Goal: Use online tool/utility: Utilize a website feature to perform a specific function

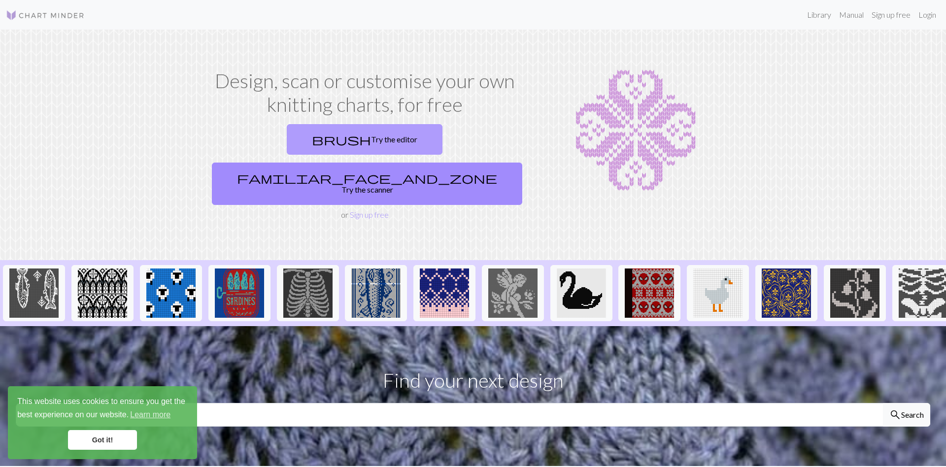
click at [329, 138] on link "brush Try the editor" at bounding box center [365, 139] width 156 height 31
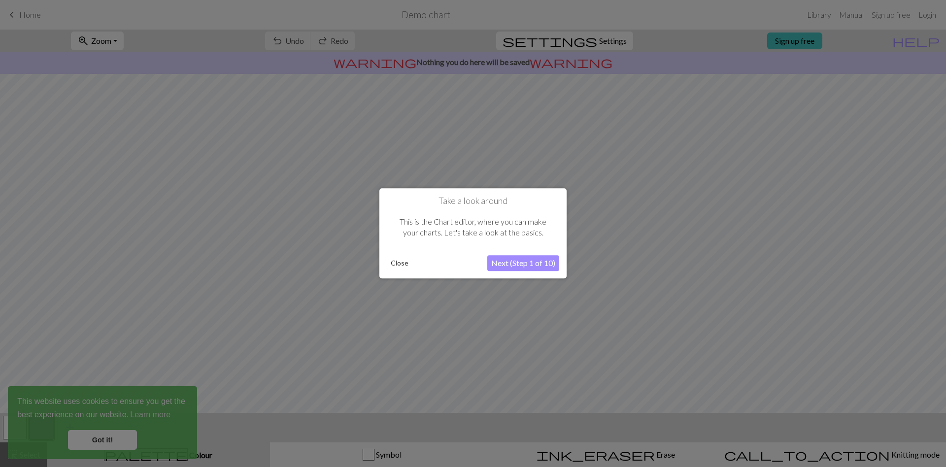
click at [525, 266] on button "Next (Step 1 of 10)" at bounding box center [523, 264] width 72 height 16
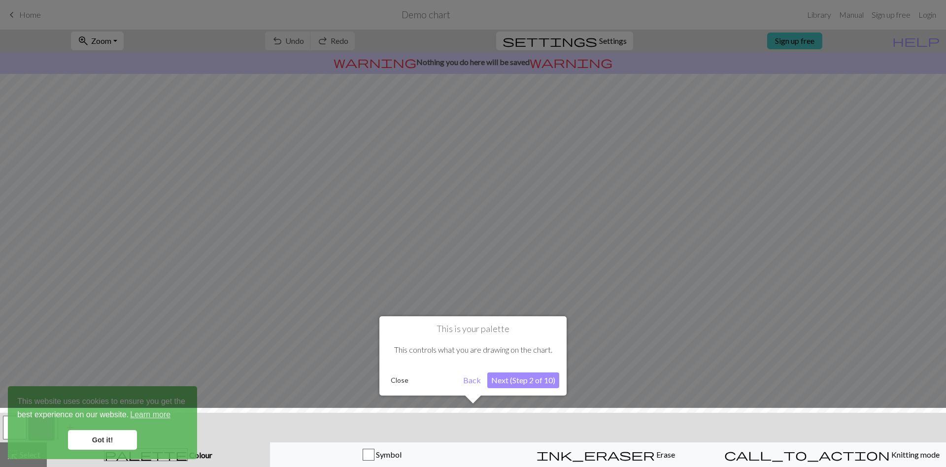
click at [540, 386] on button "Next (Step 2 of 10)" at bounding box center [523, 381] width 72 height 16
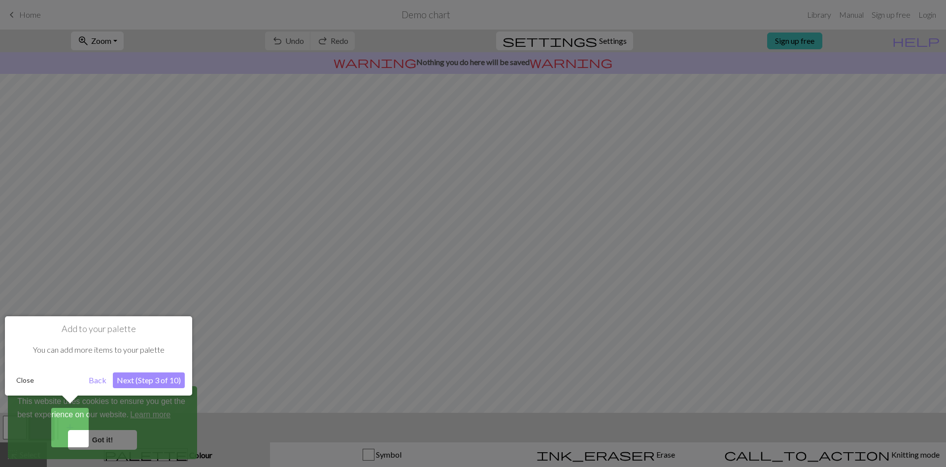
click at [146, 383] on button "Next (Step 3 of 10)" at bounding box center [149, 381] width 72 height 16
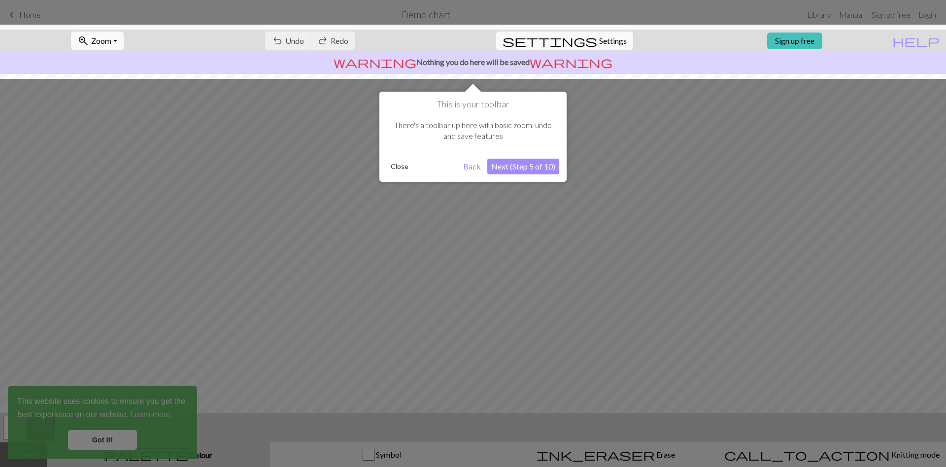
click at [397, 167] on button "Close" at bounding box center [400, 166] width 26 height 15
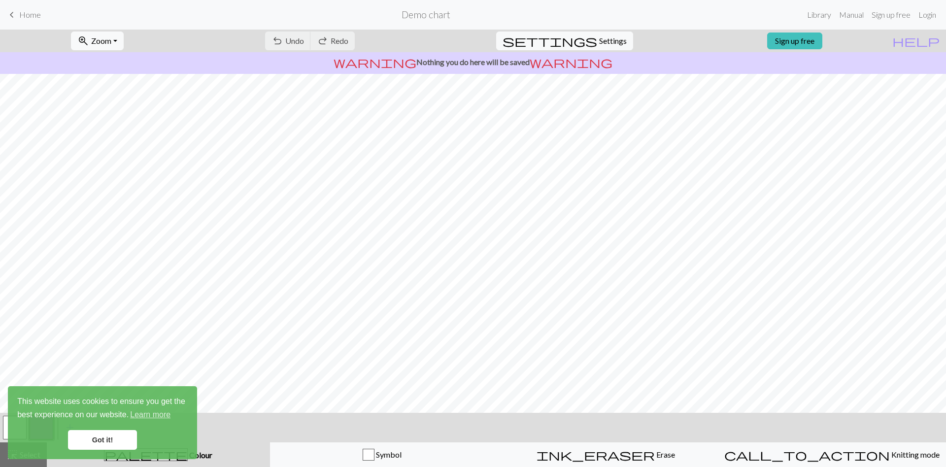
click at [101, 439] on link "Got it!" at bounding box center [102, 440] width 69 height 20
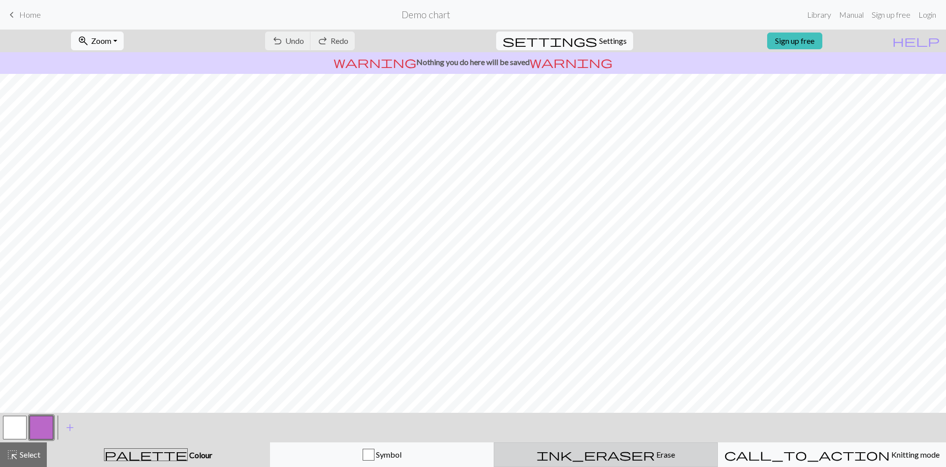
click at [572, 448] on button "ink_eraser Erase Erase" at bounding box center [606, 454] width 224 height 25
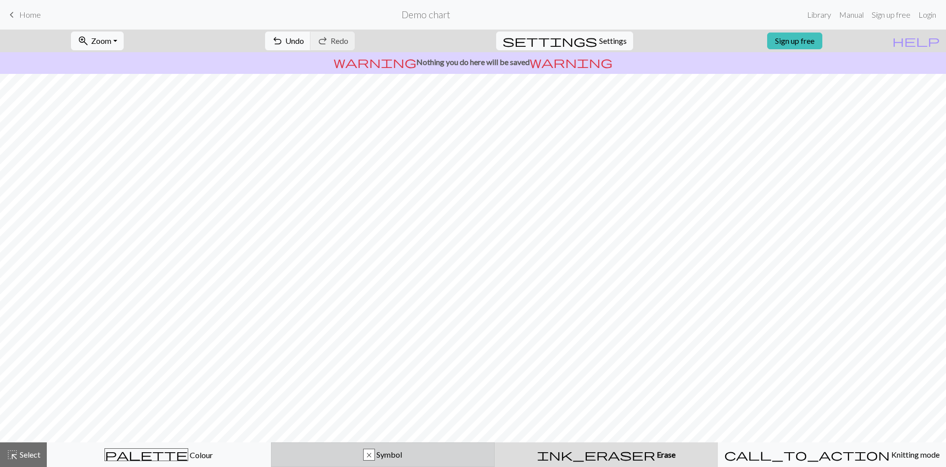
click at [327, 449] on div "x Symbol" at bounding box center [382, 455] width 211 height 12
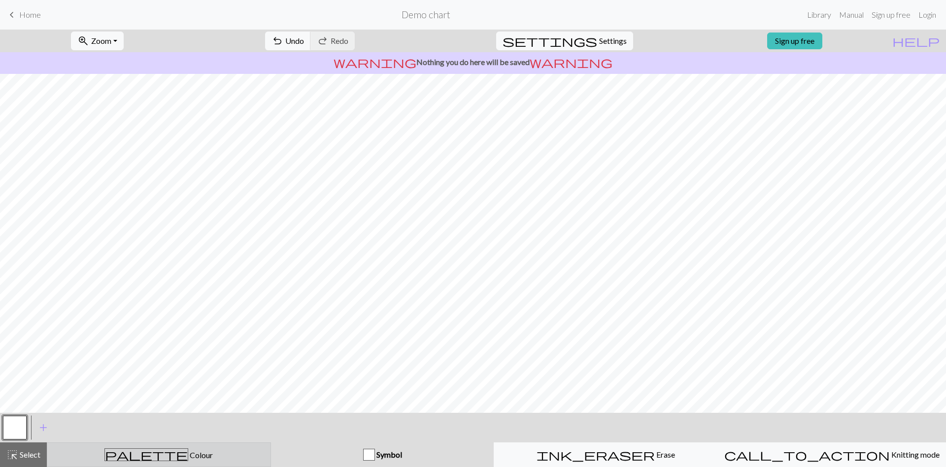
click at [224, 453] on div "palette Colour Colour" at bounding box center [158, 454] width 211 height 13
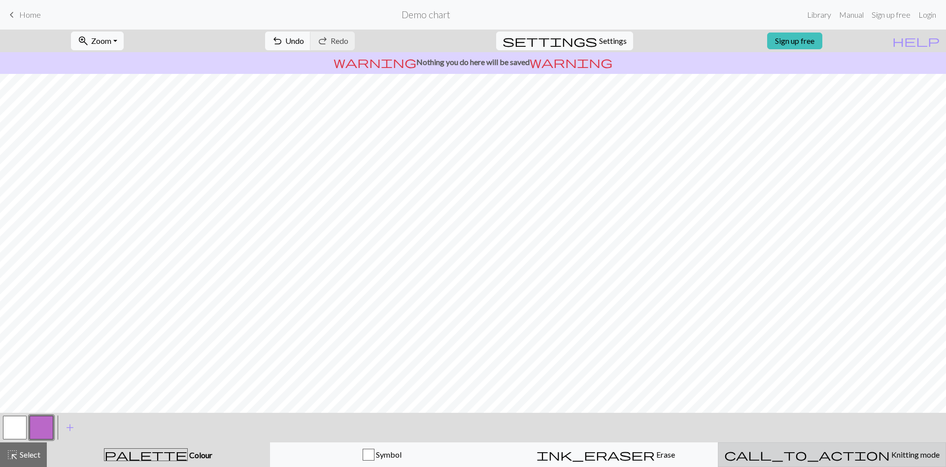
click at [786, 462] on button "call_to_action Knitting mode Knitting mode" at bounding box center [832, 454] width 228 height 25
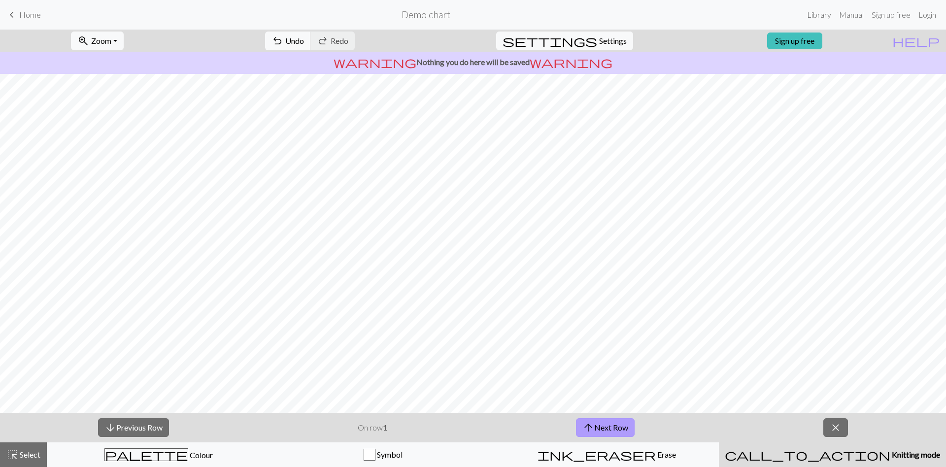
click at [601, 427] on button "arrow_upward Next Row" at bounding box center [605, 427] width 59 height 19
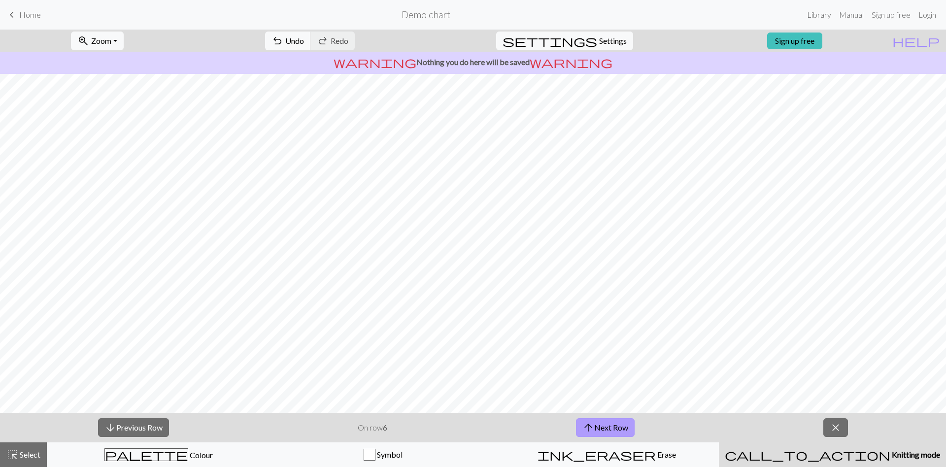
click at [601, 427] on button "arrow_upward Next Row" at bounding box center [605, 427] width 59 height 19
click at [601, 427] on button "arrow_upward Next Row" at bounding box center [607, 427] width 59 height 19
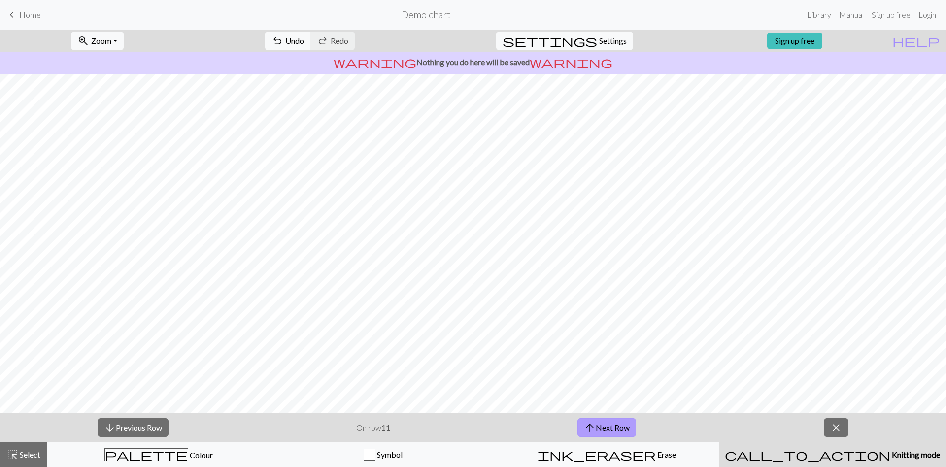
click at [601, 427] on button "arrow_upward Next Row" at bounding box center [607, 427] width 59 height 19
click at [828, 425] on button "close" at bounding box center [836, 427] width 25 height 19
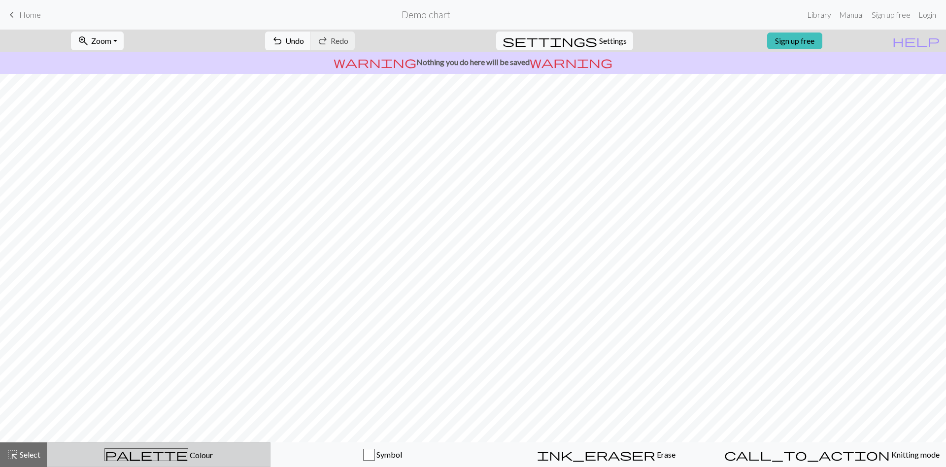
click at [125, 456] on div "palette Colour Colour" at bounding box center [158, 454] width 211 height 13
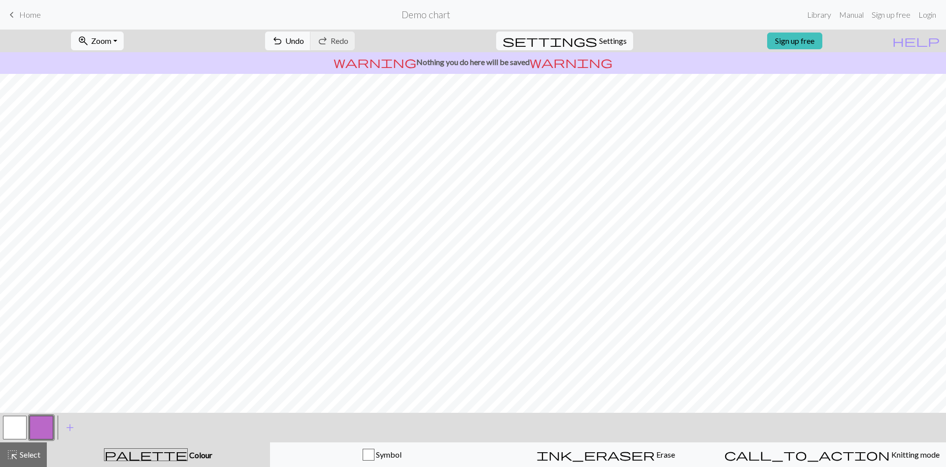
click at [47, 435] on button "button" at bounding box center [42, 428] width 24 height 24
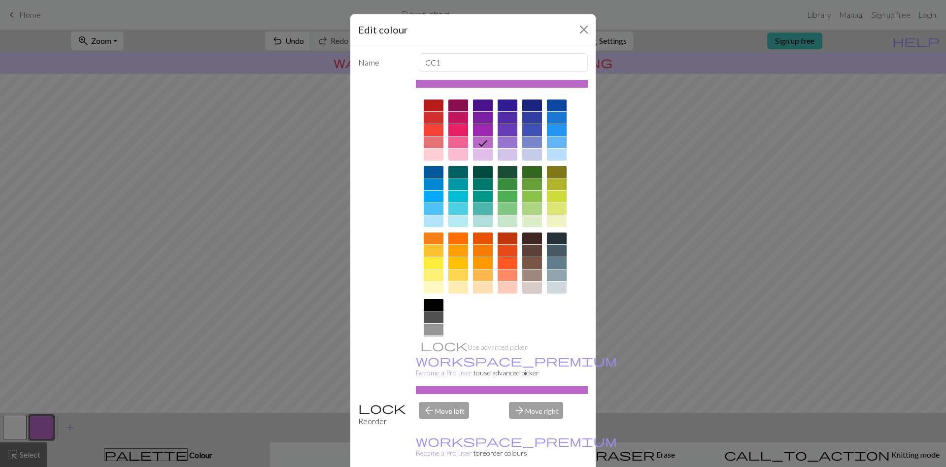
click at [459, 242] on div at bounding box center [458, 239] width 20 height 12
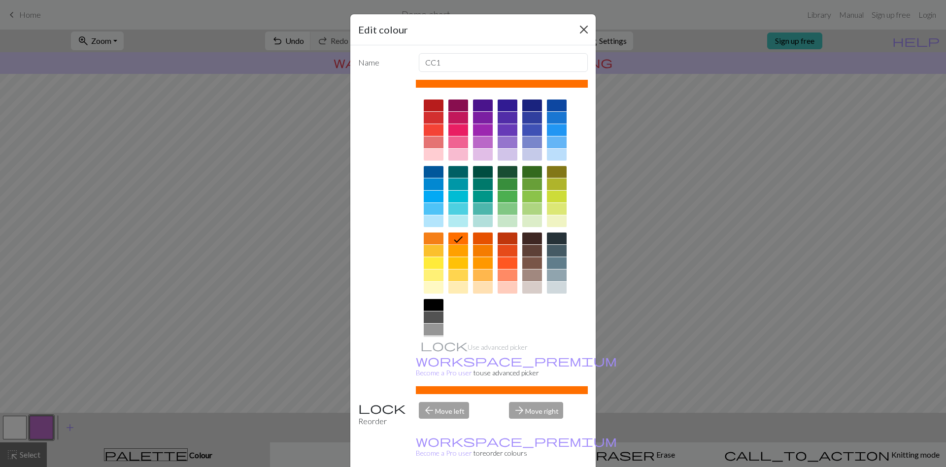
click at [588, 34] on button "Close" at bounding box center [584, 30] width 16 height 16
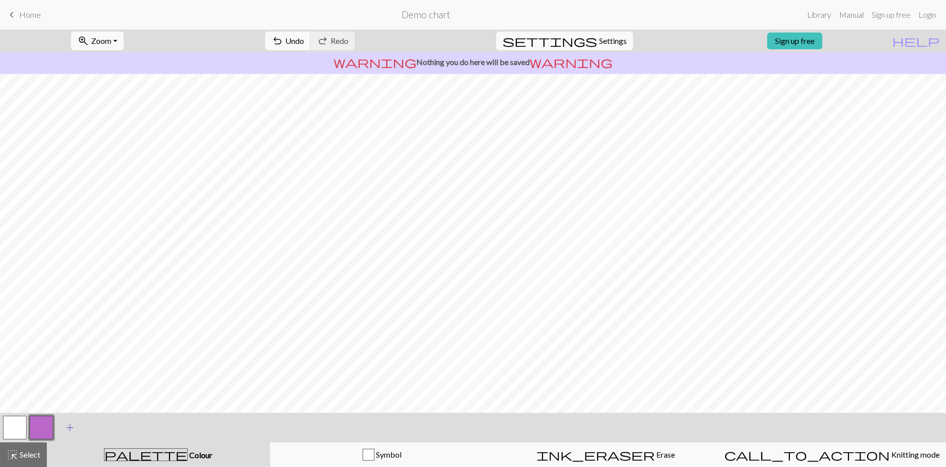
click at [64, 429] on button "add Add a colour" at bounding box center [70, 427] width 25 height 25
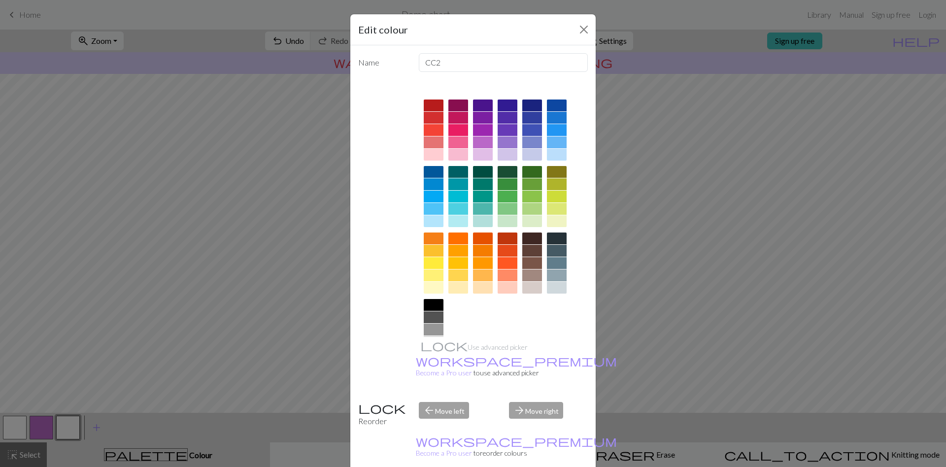
click at [430, 243] on div at bounding box center [434, 239] width 20 height 12
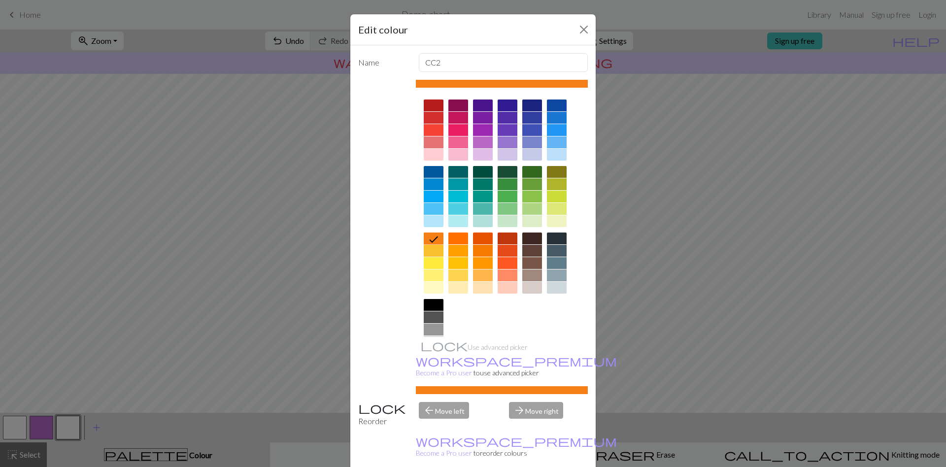
click at [437, 239] on icon at bounding box center [434, 240] width 12 height 12
click at [436, 239] on icon at bounding box center [434, 240] width 12 height 12
click at [588, 30] on button "Close" at bounding box center [584, 30] width 16 height 16
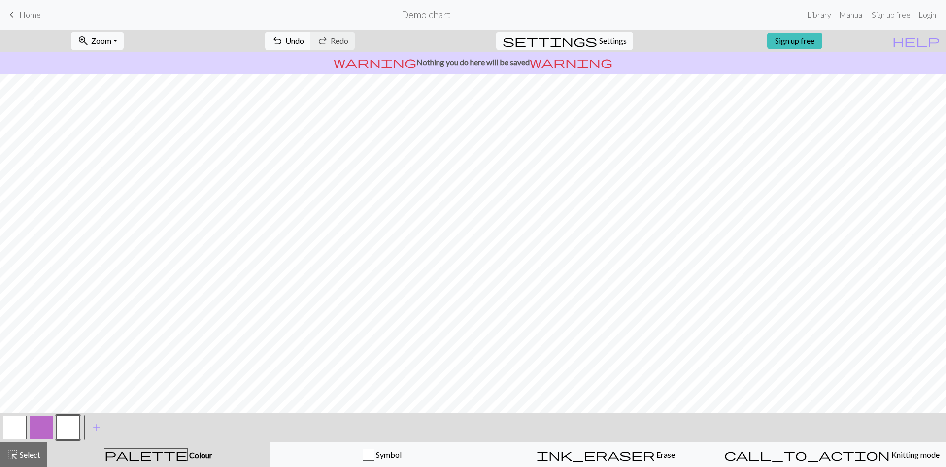
click at [78, 433] on button "button" at bounding box center [68, 428] width 24 height 24
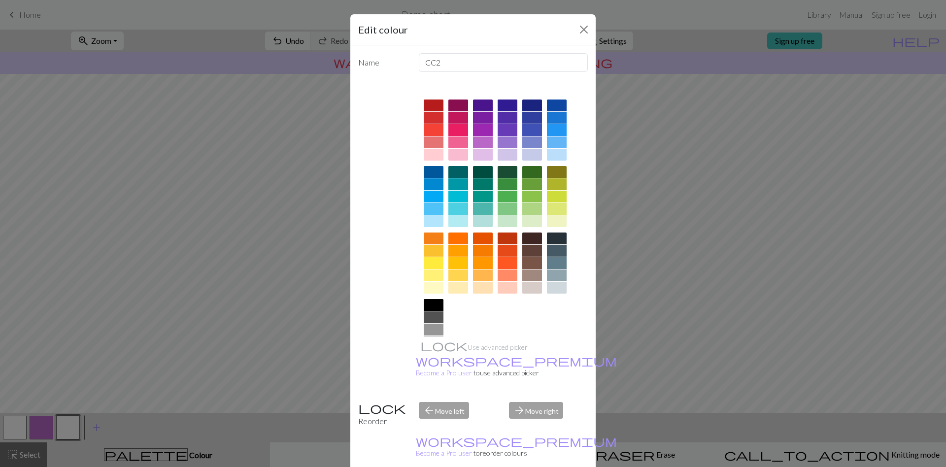
click at [457, 269] on div at bounding box center [458, 266] width 20 height 67
click at [463, 245] on div at bounding box center [458, 251] width 20 height 12
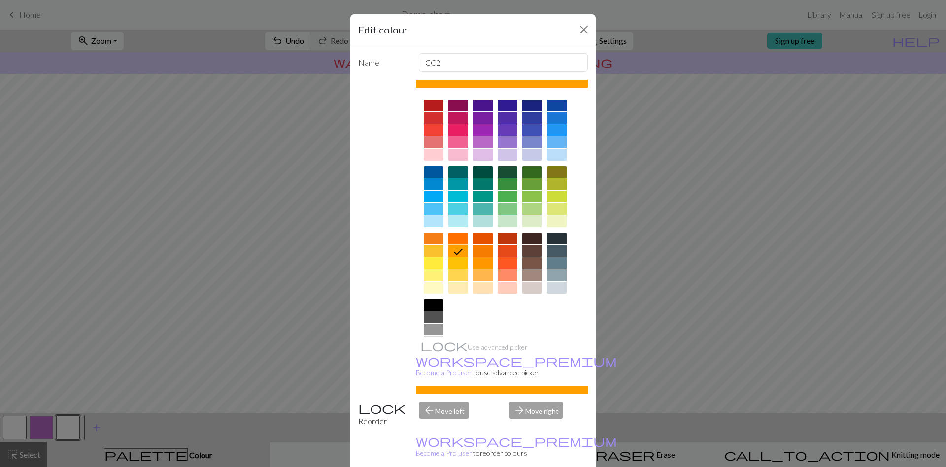
click at [519, 427] on div "arrow_forward Move right" at bounding box center [548, 414] width 91 height 25
click at [450, 427] on div "arrow_back Move left" at bounding box center [458, 414] width 91 height 25
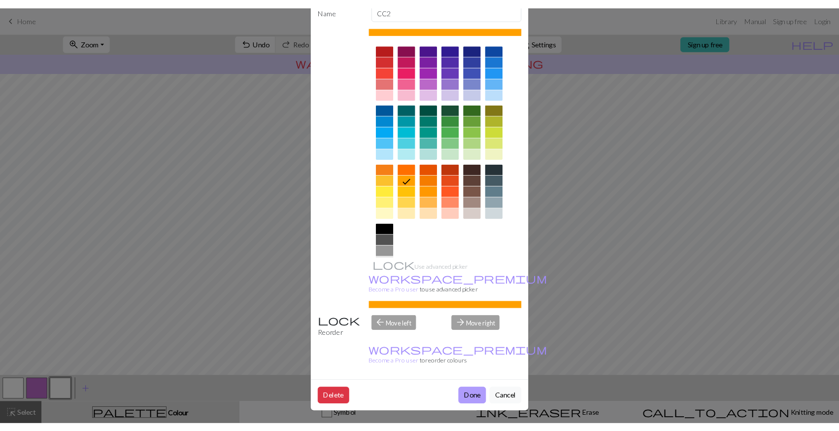
scroll to position [59, 0]
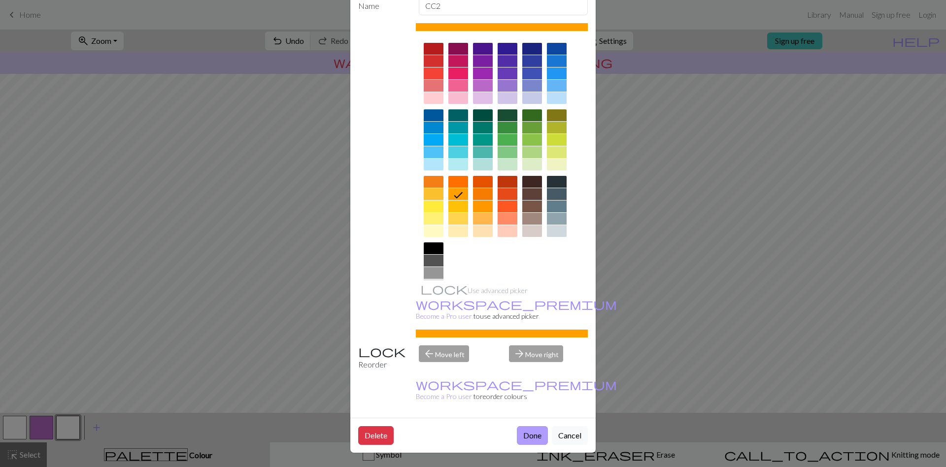
click at [531, 443] on button "Done" at bounding box center [532, 435] width 31 height 19
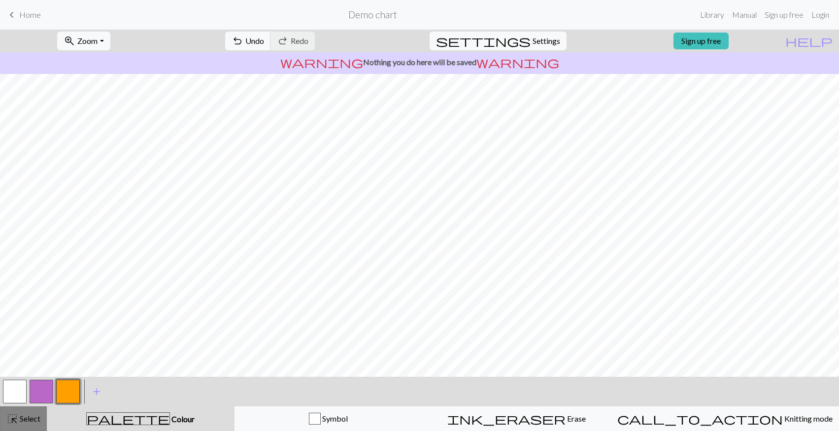
click at [21, 412] on button "highlight_alt Select Select" at bounding box center [23, 418] width 47 height 25
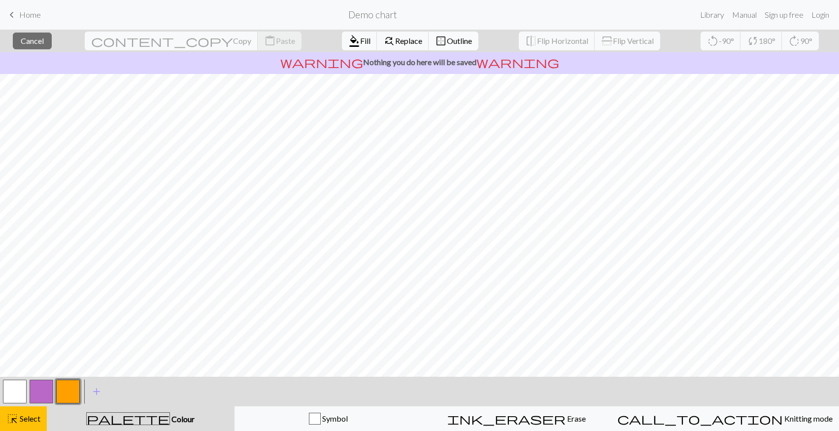
click at [435, 46] on span "border_outer" at bounding box center [441, 41] width 12 height 14
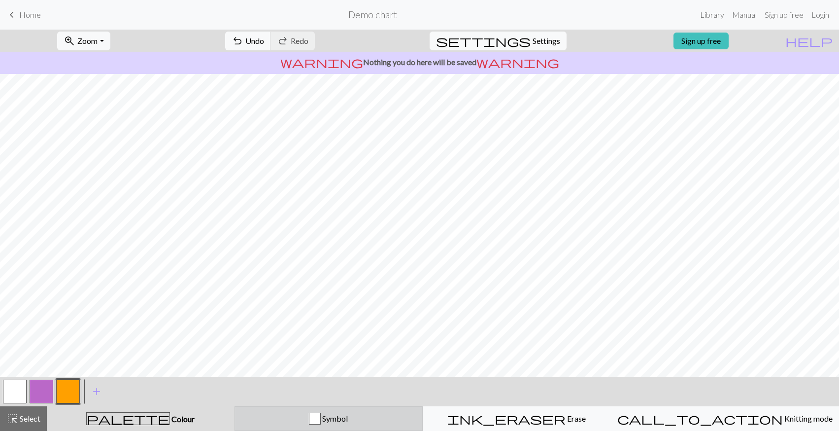
click at [402, 417] on div "Symbol" at bounding box center [328, 418] width 175 height 12
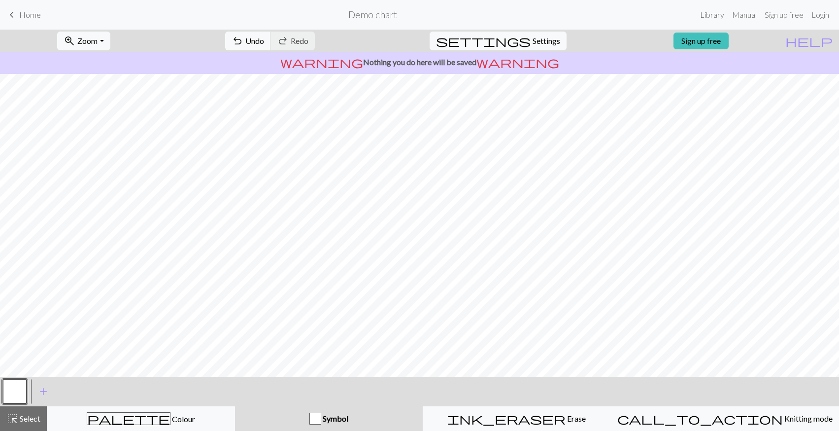
click at [360, 409] on button "Symbol" at bounding box center [329, 418] width 188 height 25
click at [533, 43] on span "Settings" at bounding box center [547, 41] width 28 height 12
select select "aran"
